Goal: Information Seeking & Learning: Learn about a topic

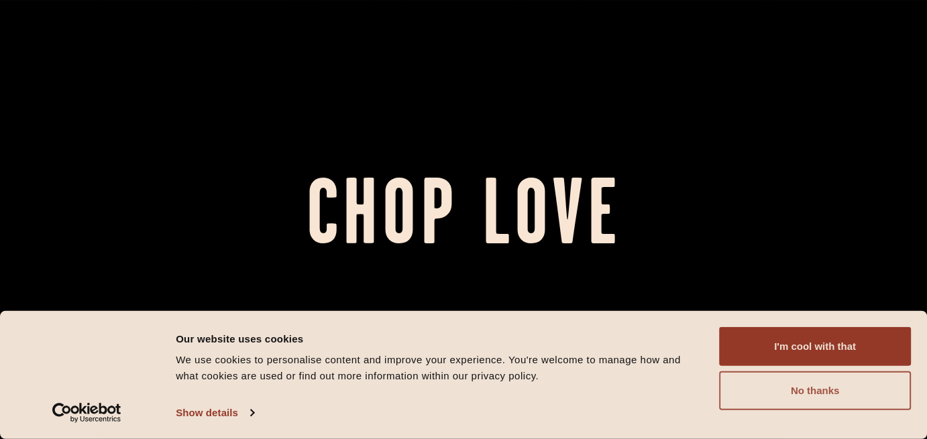
click at [848, 390] on button "No thanks" at bounding box center [815, 391] width 192 height 39
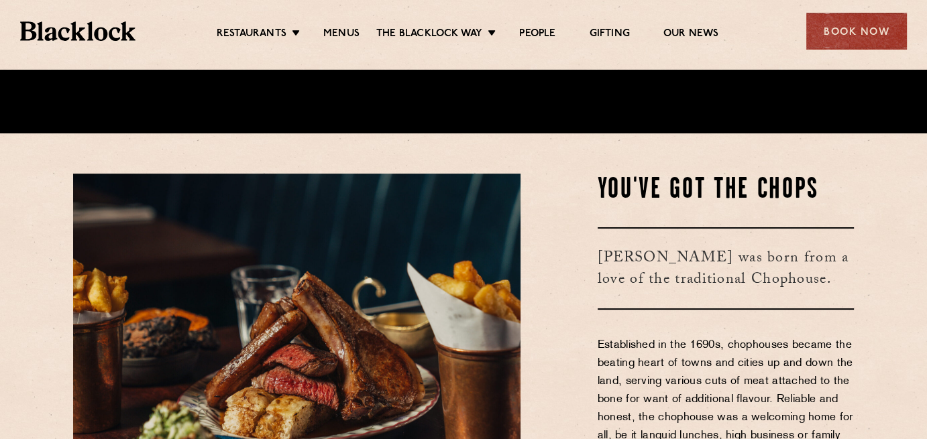
scroll to position [307, 0]
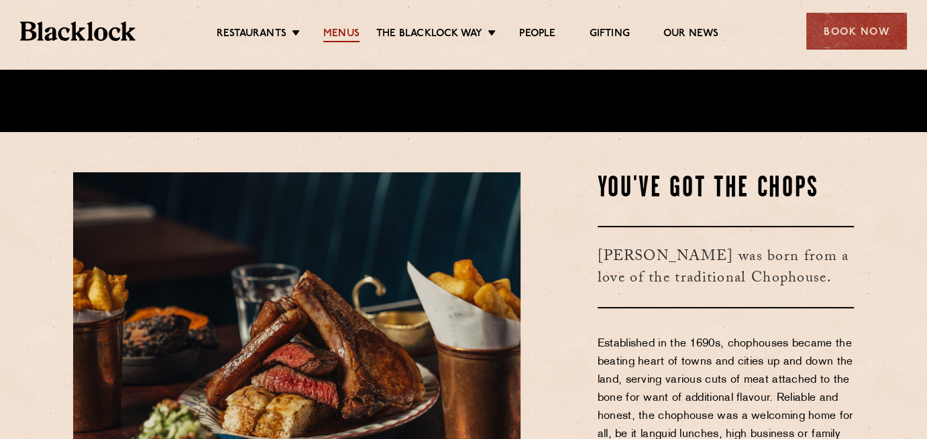
click at [351, 38] on link "Menus" at bounding box center [341, 35] width 36 height 15
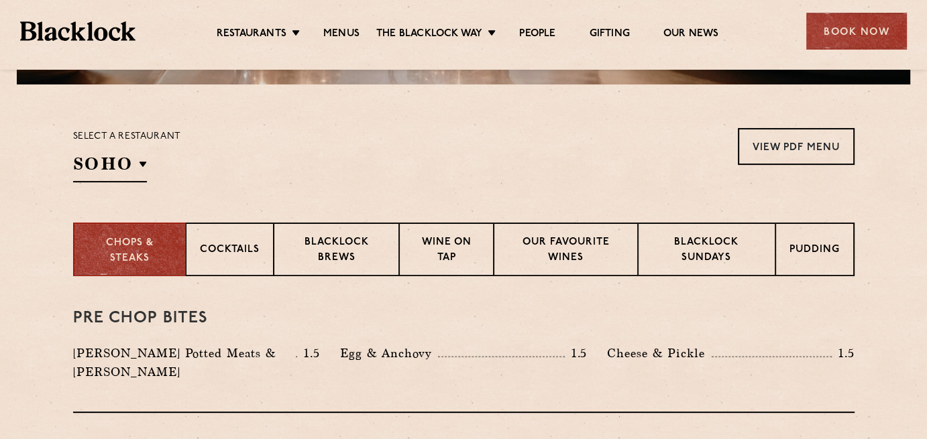
scroll to position [456, 0]
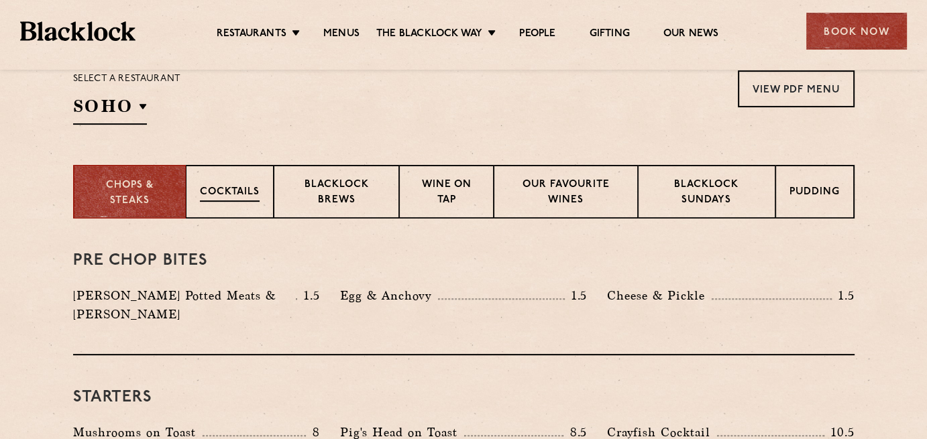
click at [241, 195] on p "Cocktails" at bounding box center [230, 193] width 60 height 17
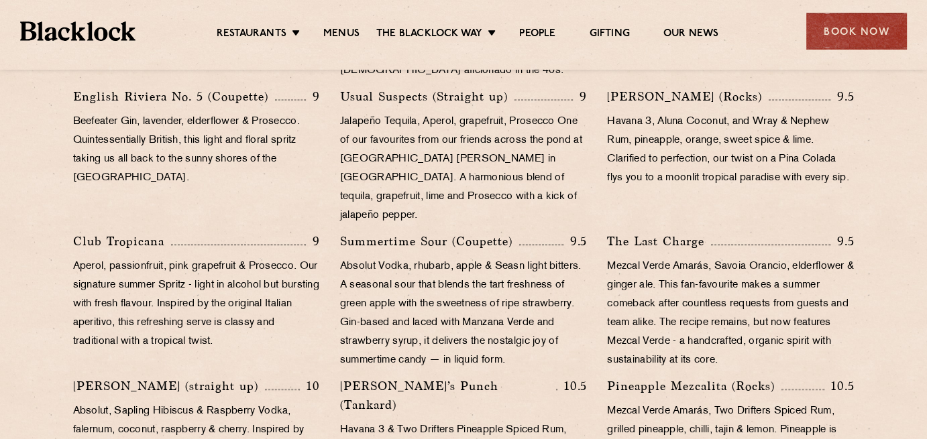
scroll to position [847, 0]
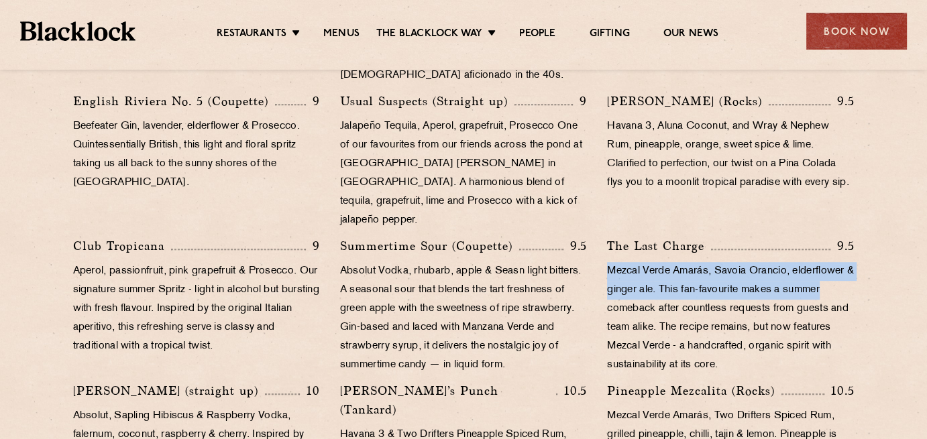
drag, startPoint x: 925, startPoint y: 226, endPoint x: 936, endPoint y: 280, distance: 55.4
click at [927, 280] on html "Restaurants The Blacklock Way Menus News Gifting Our People Restaurants Soho Ci…" at bounding box center [463, 183] width 927 height 2061
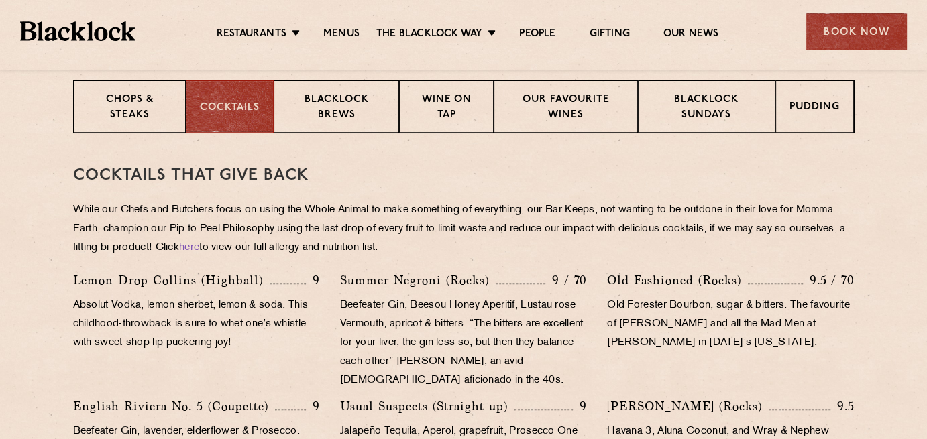
scroll to position [342, 0]
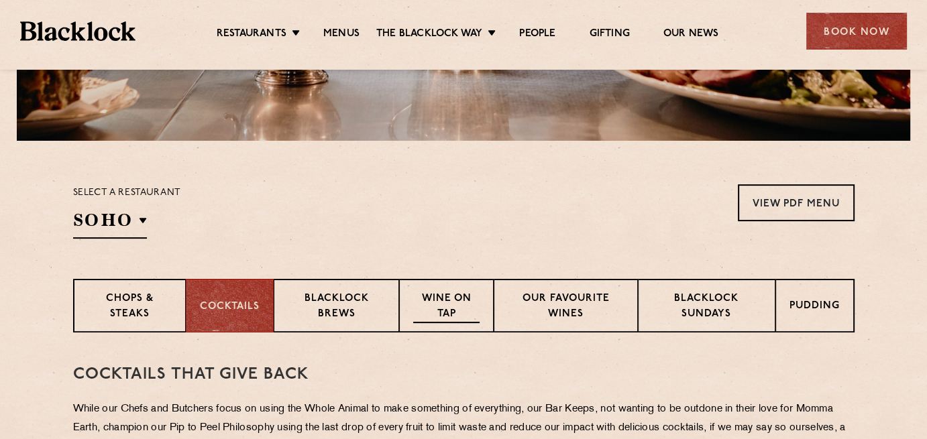
click at [447, 294] on p "Wine on Tap" at bounding box center [446, 308] width 66 height 32
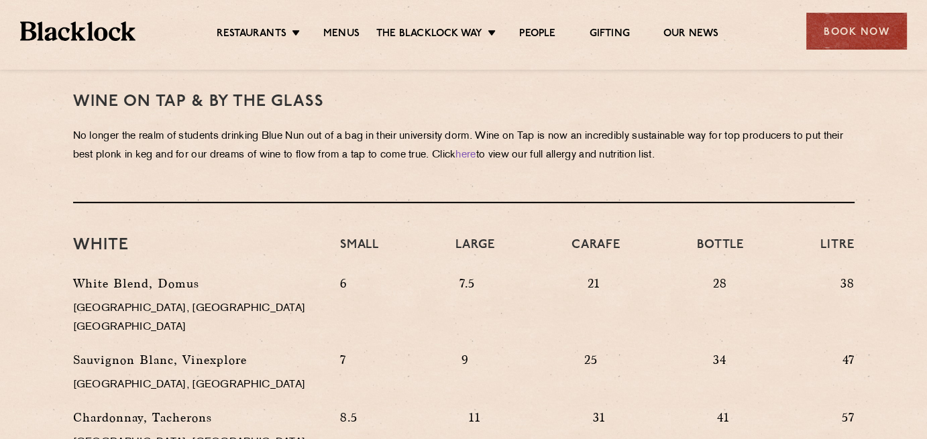
scroll to position [613, 0]
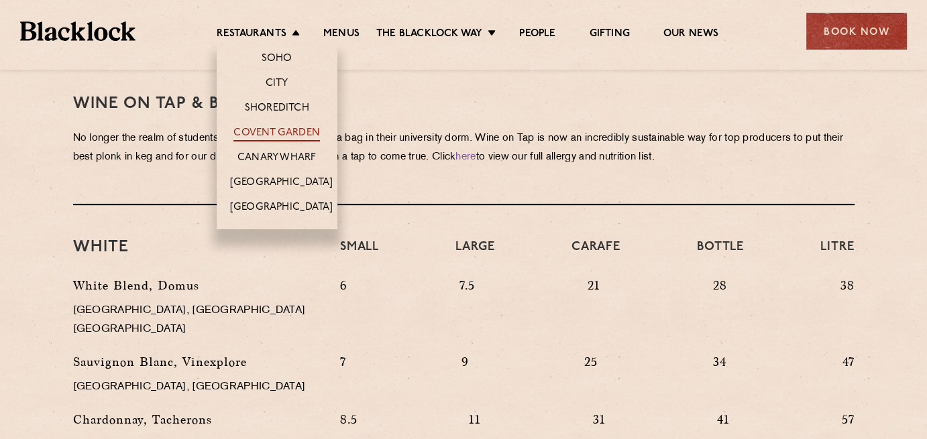
click at [290, 134] on link "Covent Garden" at bounding box center [276, 134] width 87 height 15
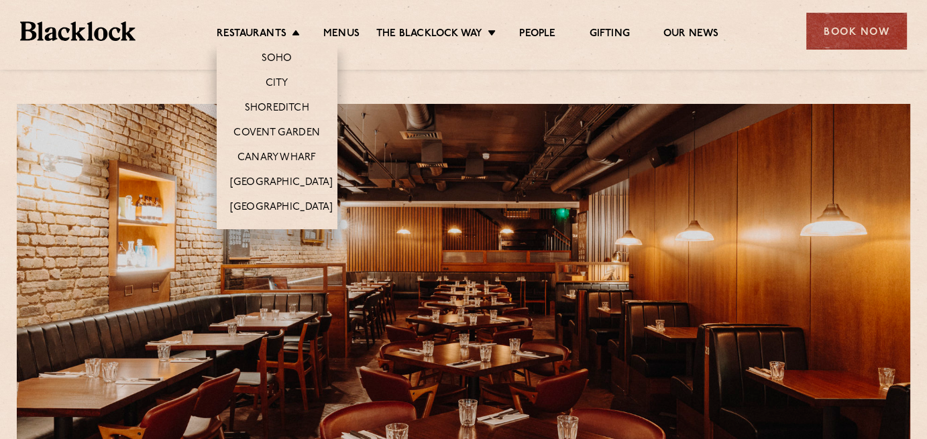
click at [293, 31] on li "Restaurants Soho City Shoreditch Covent Garden Canary Wharf Manchester Birmingh…" at bounding box center [262, 35] width 90 height 15
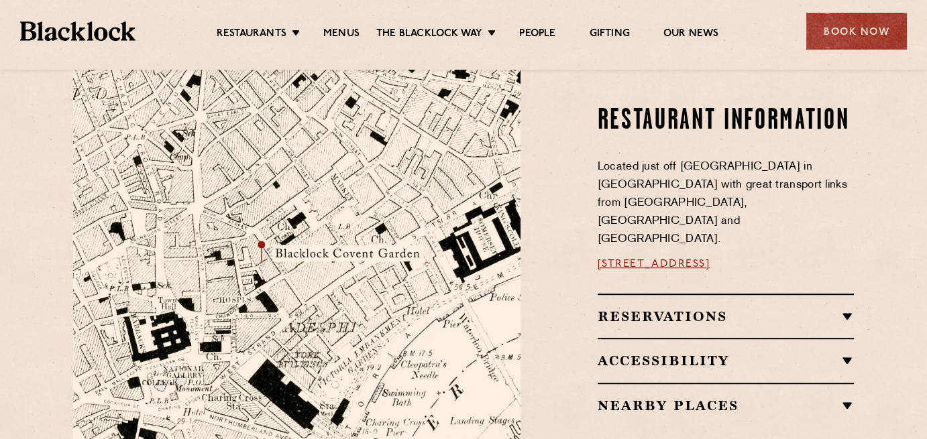
scroll to position [721, 0]
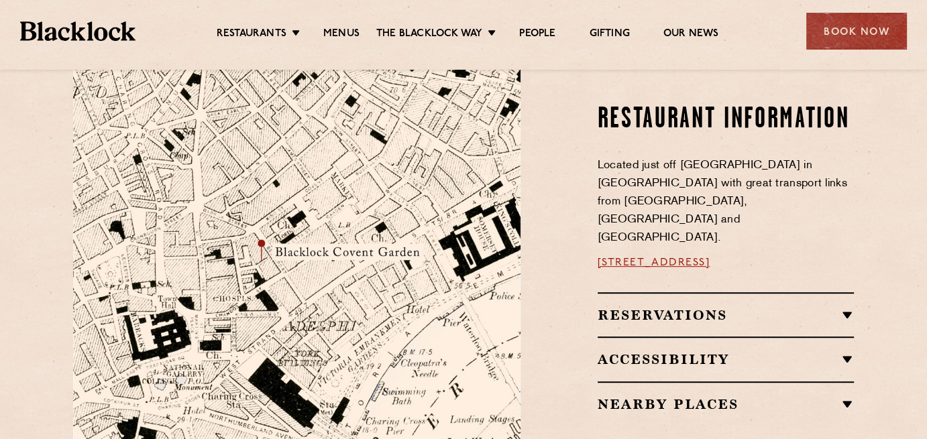
click at [271, 259] on img at bounding box center [297, 287] width 448 height 471
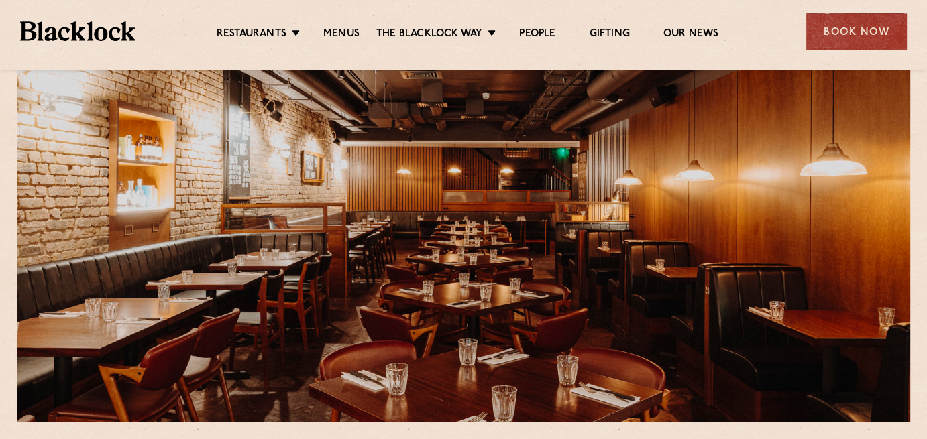
scroll to position [54, 0]
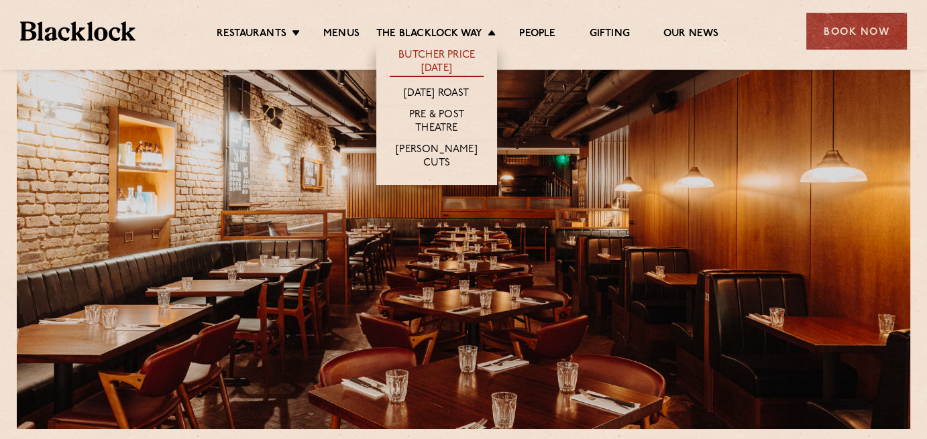
click at [438, 71] on link "Butcher Price [DATE]" at bounding box center [437, 63] width 94 height 28
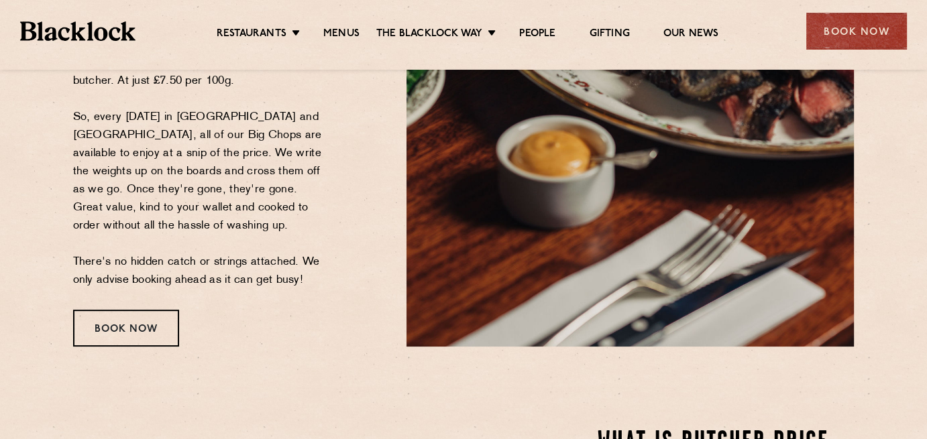
scroll to position [348, 0]
